Goal: Task Accomplishment & Management: Use online tool/utility

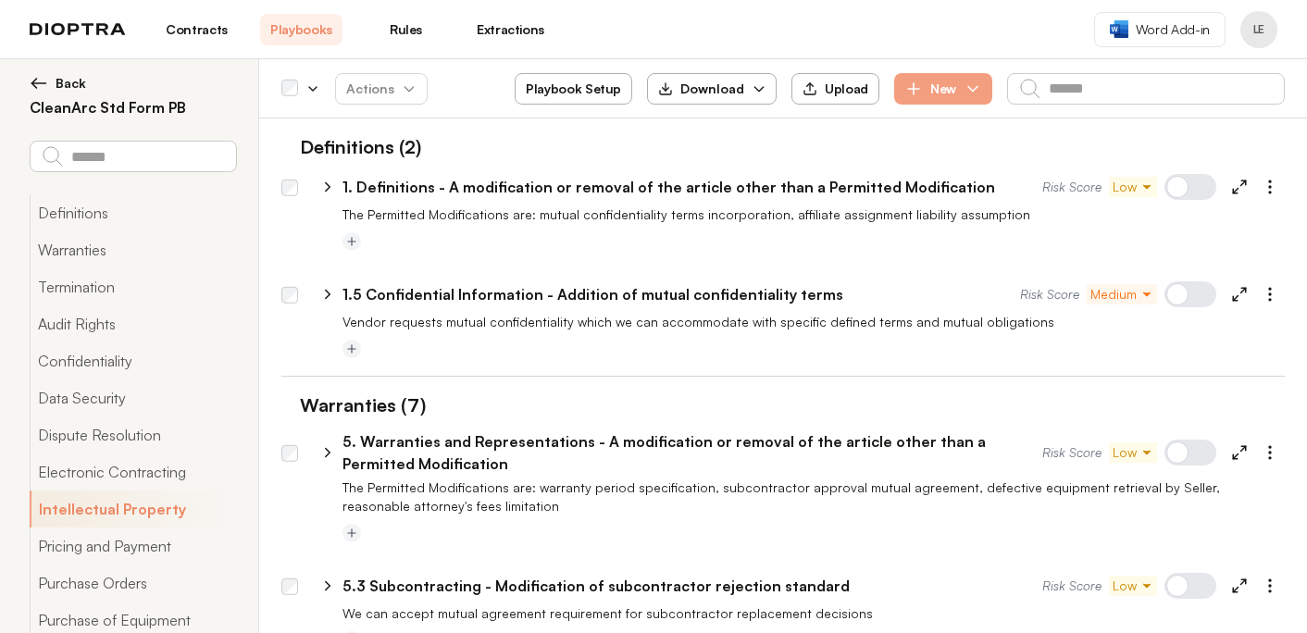
select select "*******"
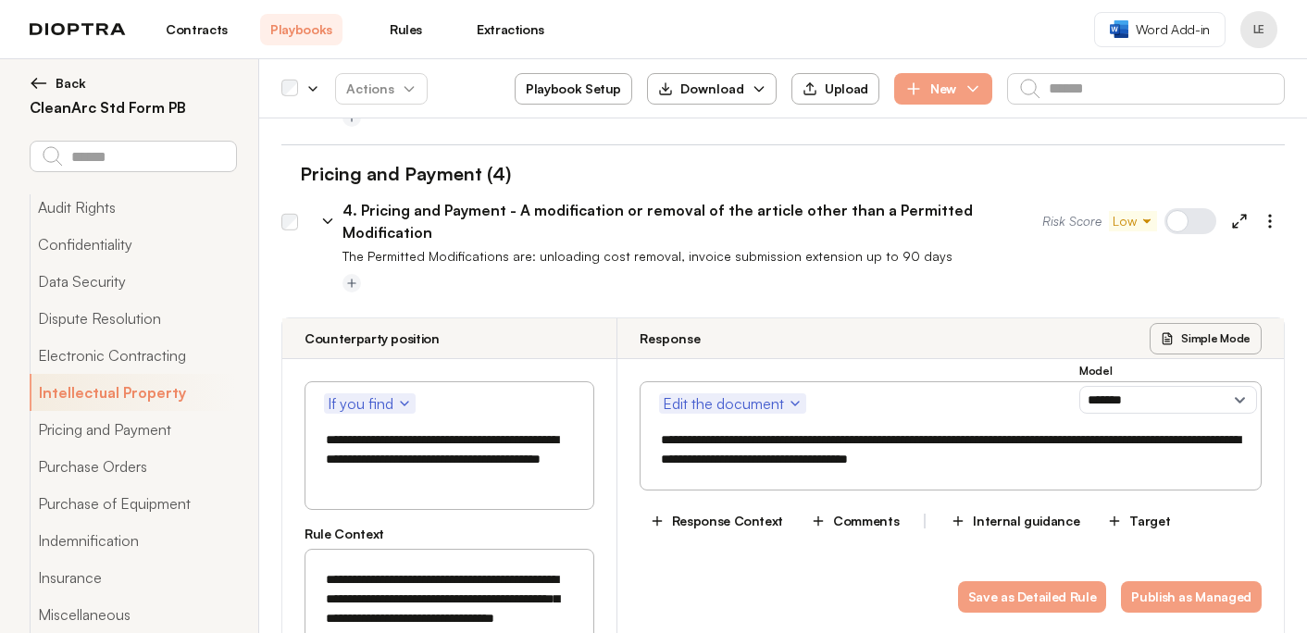
click at [202, 31] on link "Contracts" at bounding box center [196, 29] width 82 height 31
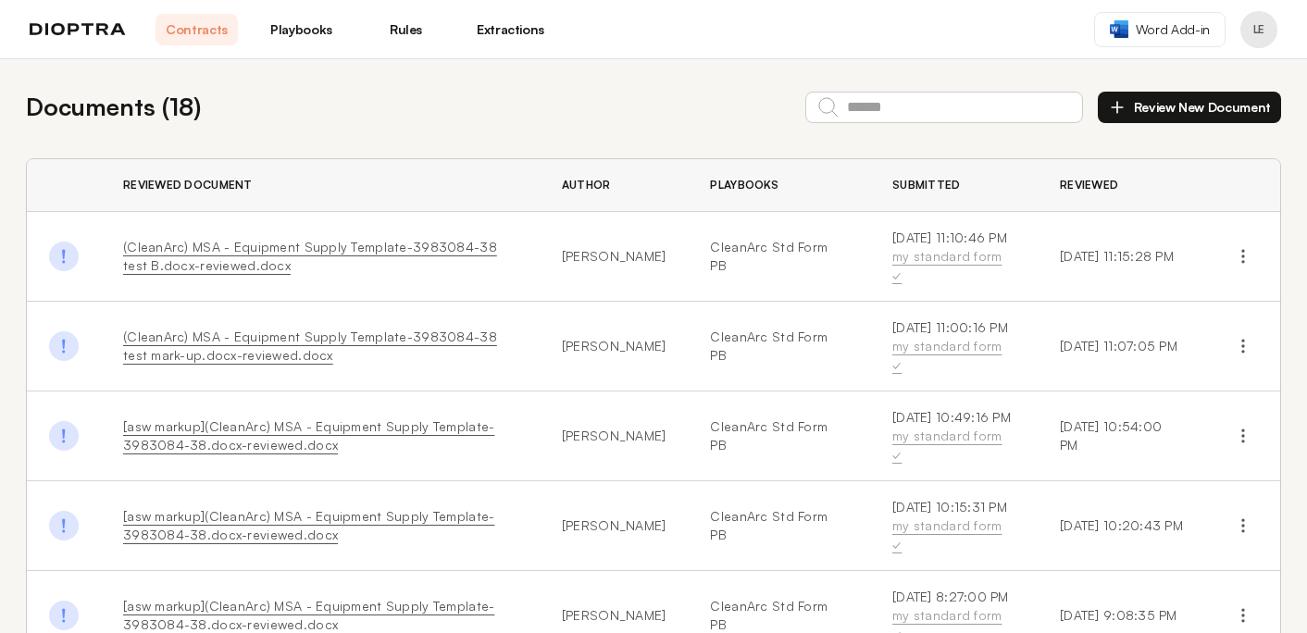
click at [1151, 108] on button "Review New Document" at bounding box center [1189, 107] width 183 height 31
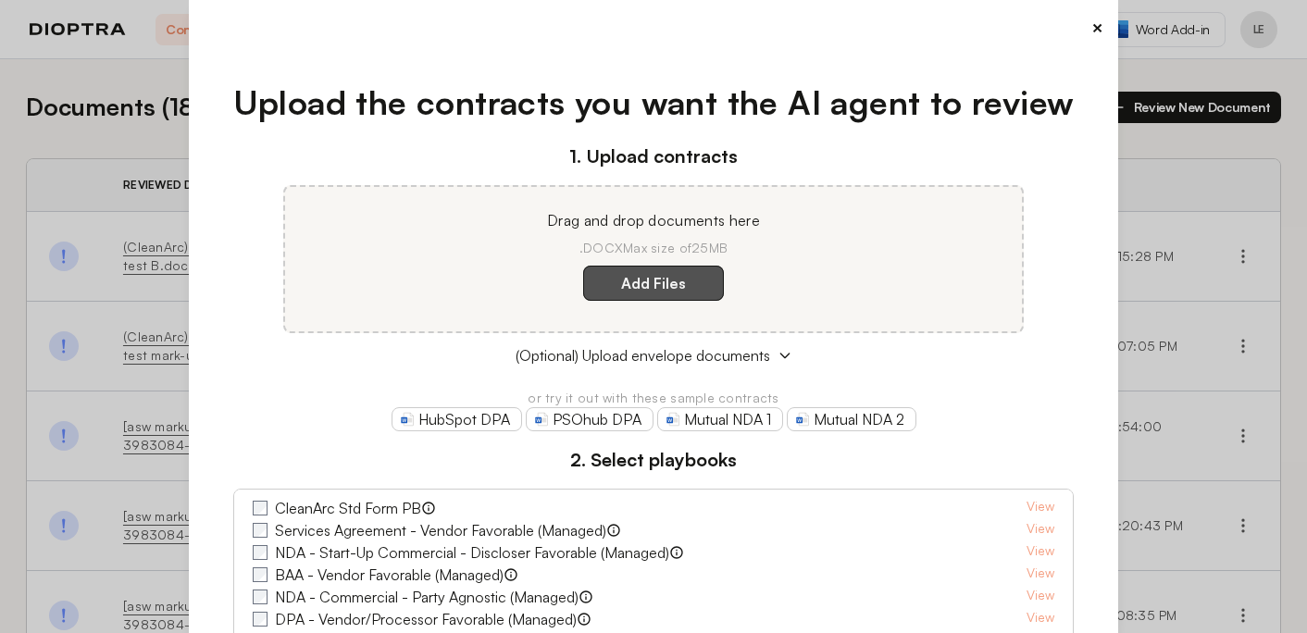
click at [688, 281] on label "Add Files" at bounding box center [653, 283] width 141 height 35
click at [0, 0] on here "Add Files" at bounding box center [0, 0] width 0 height 0
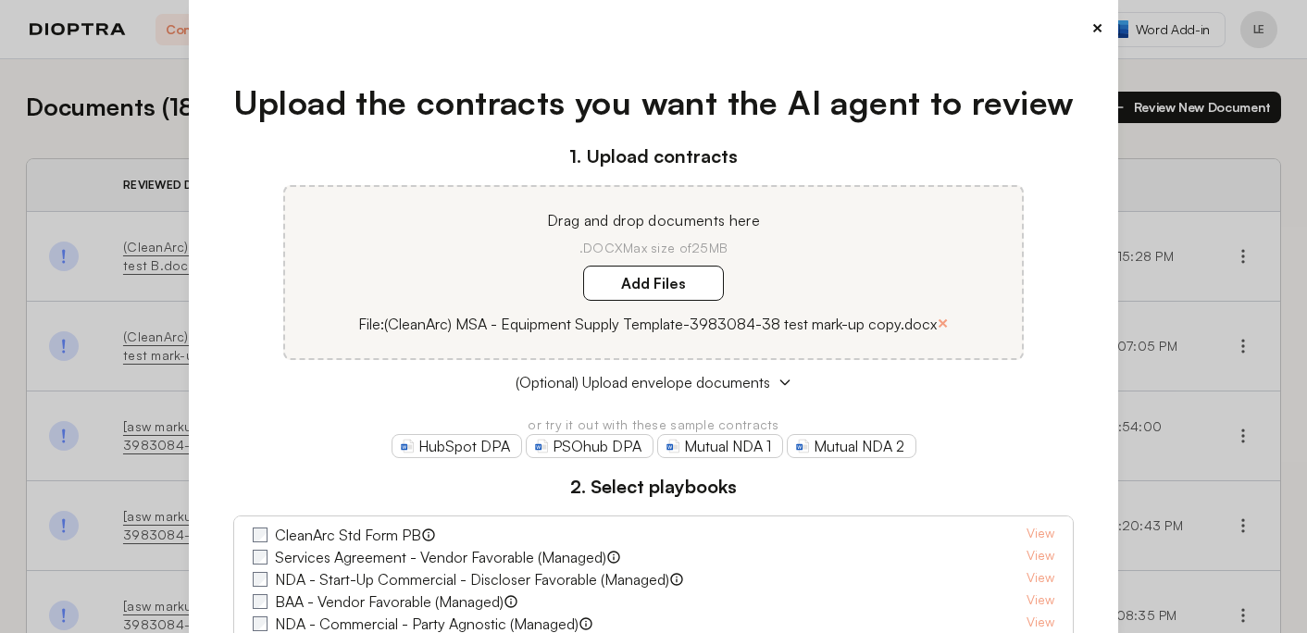
click at [316, 534] on label "CleanArc Std Form PB" at bounding box center [348, 535] width 146 height 22
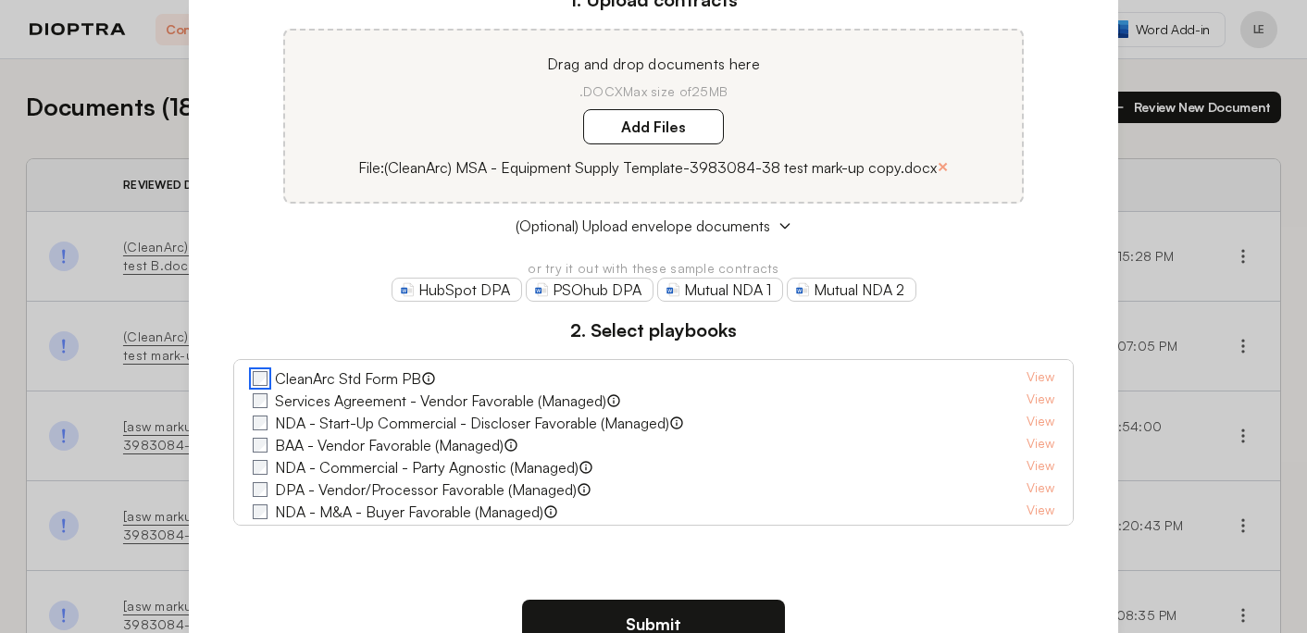
scroll to position [215, 0]
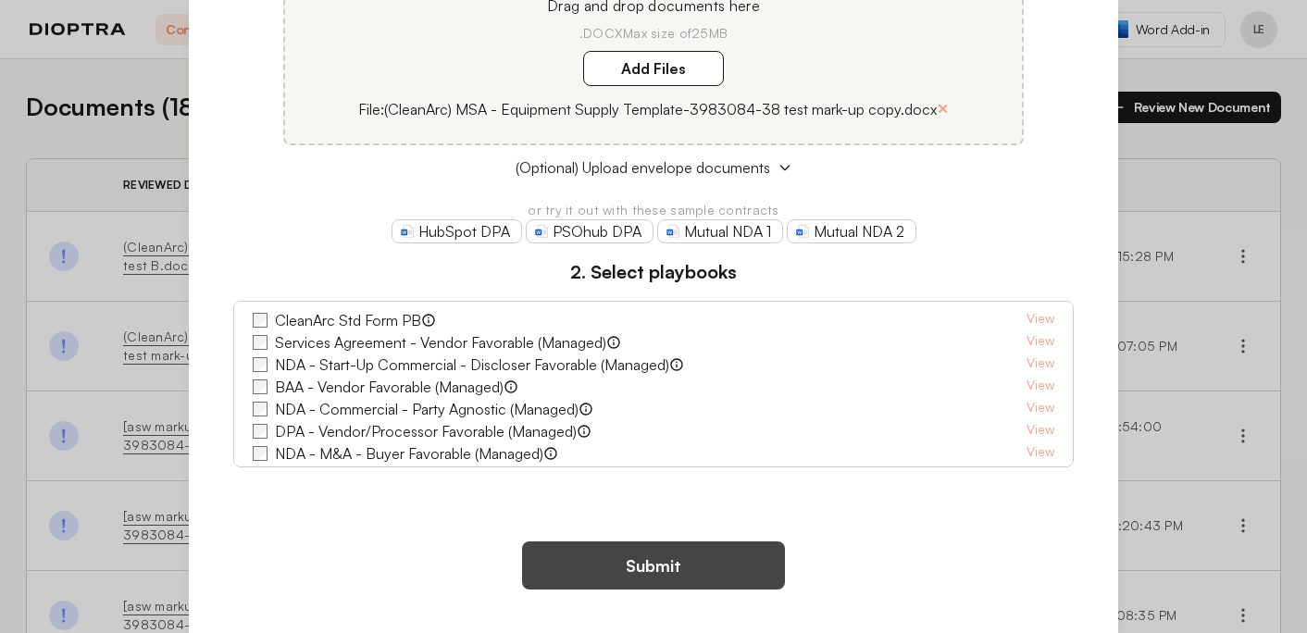
click at [629, 564] on button "Submit" at bounding box center [653, 565] width 263 height 48
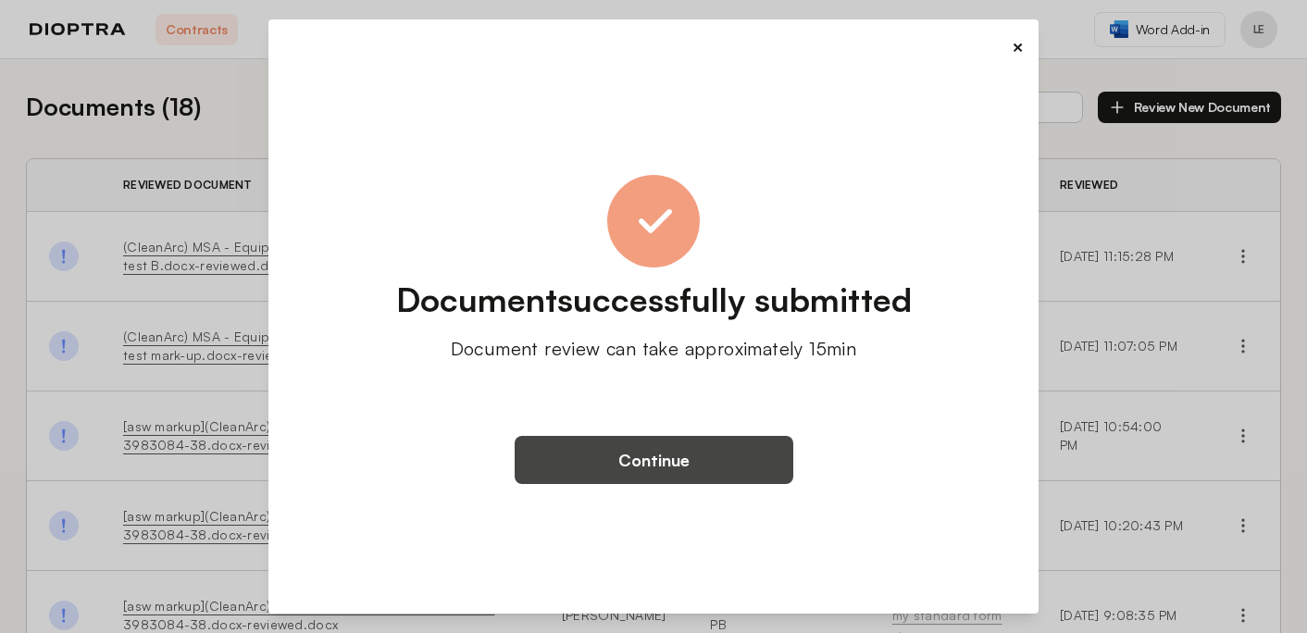
click at [693, 464] on button "Continue" at bounding box center [654, 460] width 279 height 48
